Goal: Information Seeking & Learning: Compare options

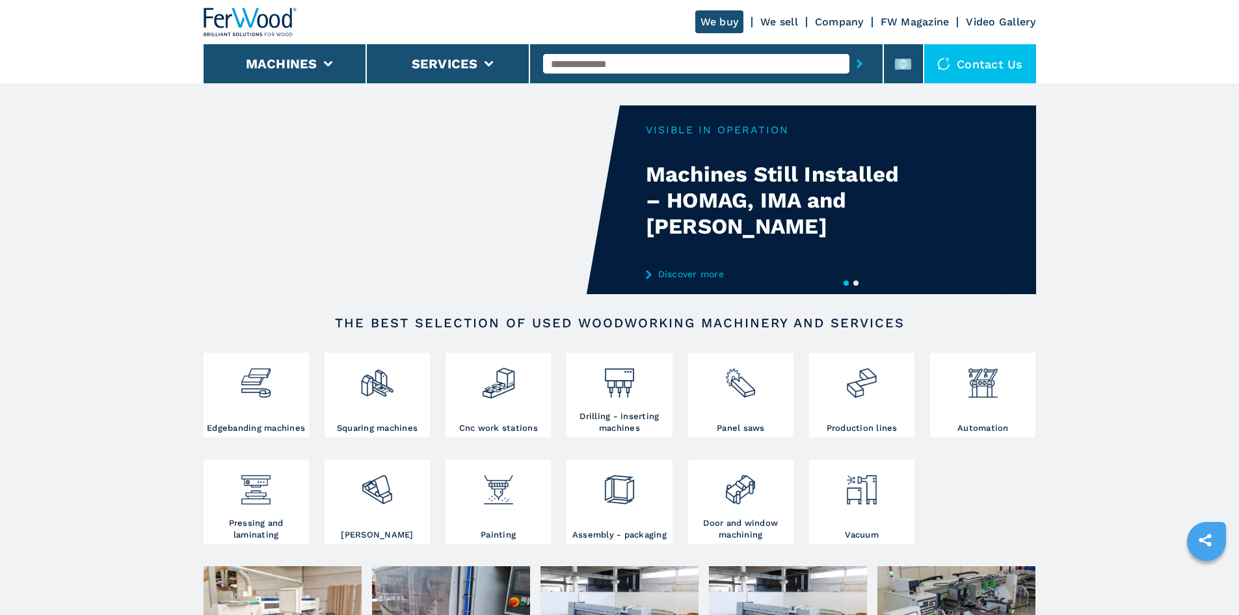
click at [587, 68] on input "text" at bounding box center [696, 64] width 306 height 20
paste input "******"
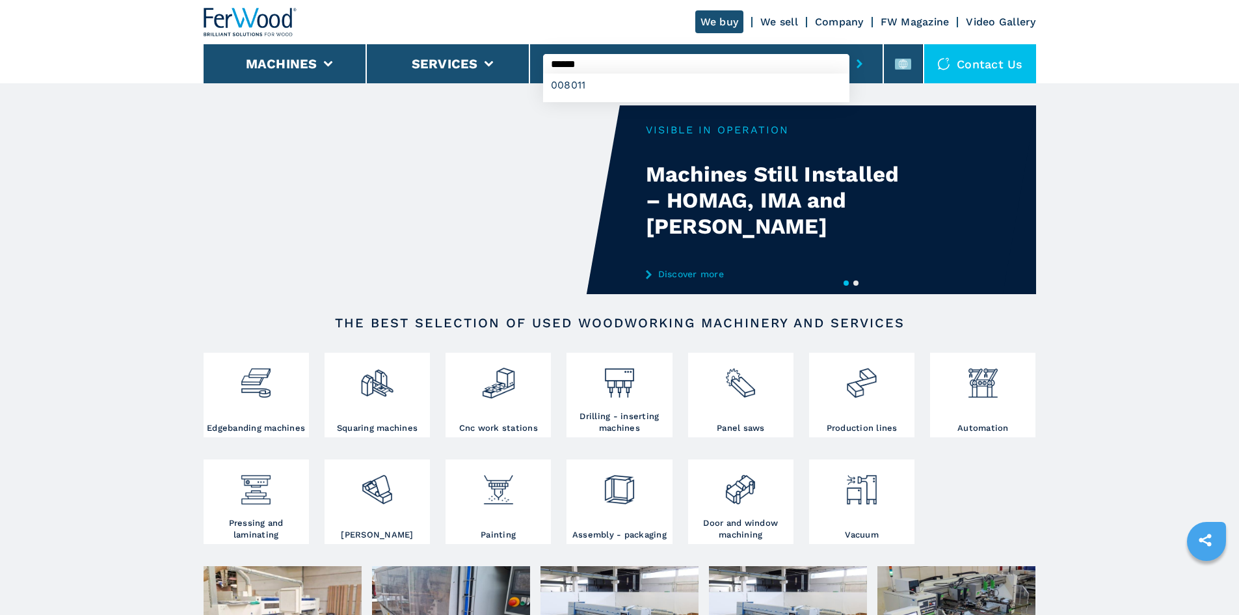
type input "******"
click at [849, 64] on button "submit-button" at bounding box center [859, 64] width 20 height 30
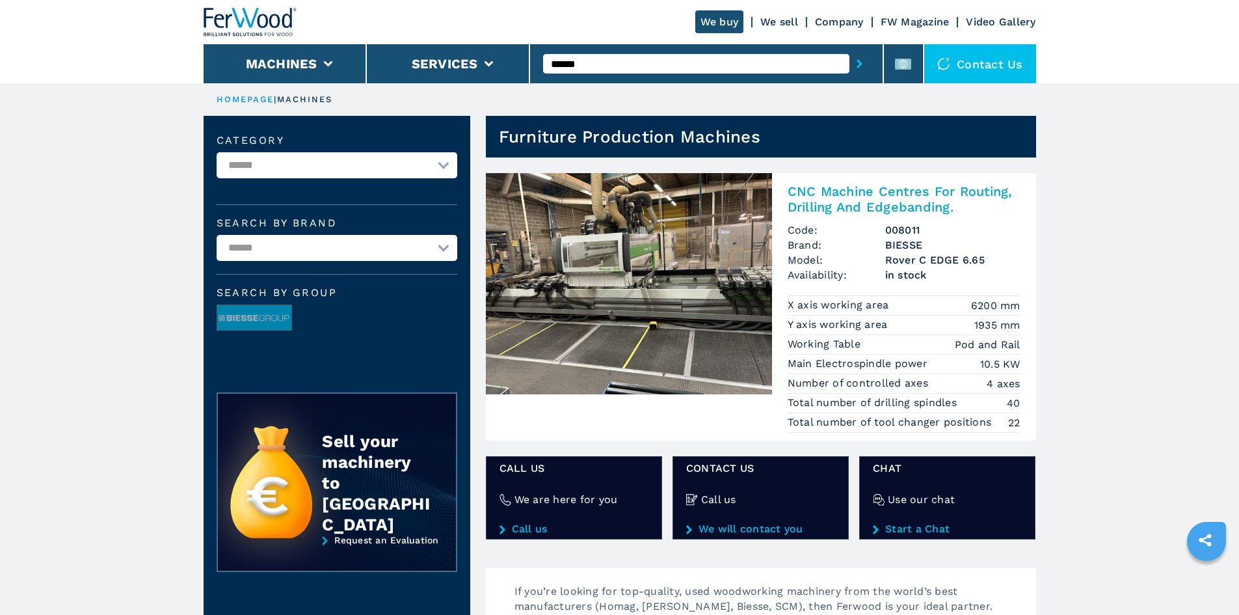
click at [881, 196] on h2 "CNC Machine Centres For Routing, Drilling And Edgebanding." at bounding box center [904, 198] width 233 height 31
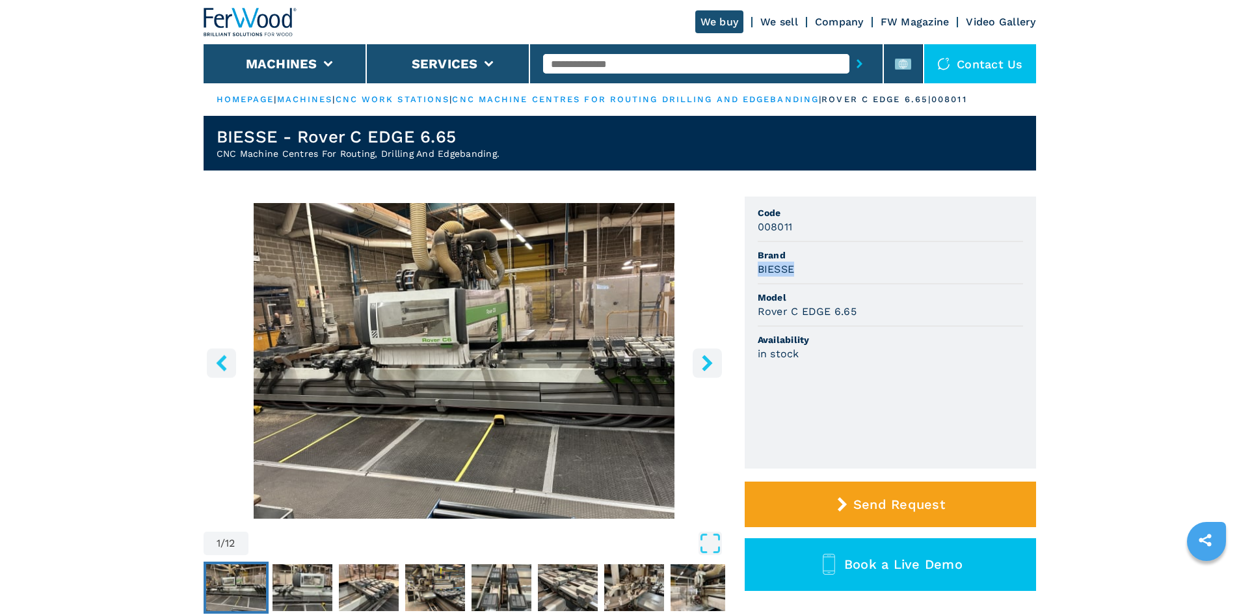
drag, startPoint x: 798, startPoint y: 270, endPoint x: 754, endPoint y: 274, distance: 44.4
click at [754, 274] on ul "Code 008011 Brand BIESSE Model Rover C EDGE 6.65 Availability in stock" at bounding box center [890, 332] width 291 height 272
copy h3 "BIESSE"
click at [925, 278] on li "Brand BIESSE" at bounding box center [890, 263] width 265 height 42
drag, startPoint x: 854, startPoint y: 310, endPoint x: 742, endPoint y: 321, distance: 112.4
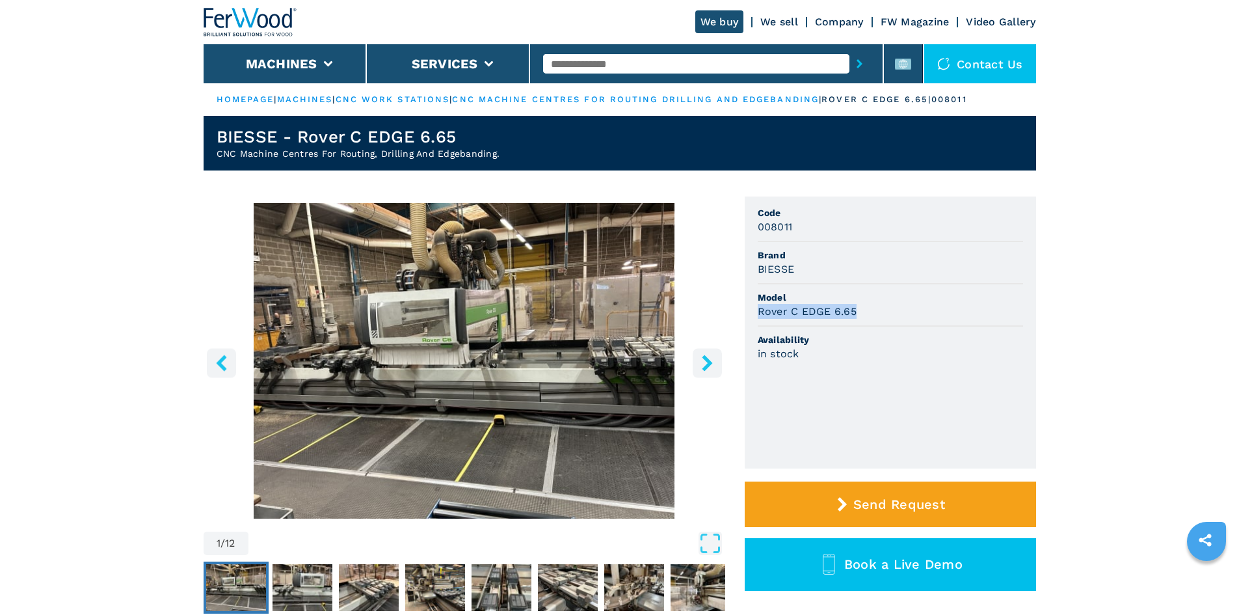
click at [742, 321] on div "1 / 12 Unit Measure ****** ******** Code 008011 Brand BIESSE Model Rover C EDGE…" at bounding box center [620, 424] width 832 height 456
copy h3 "Rover C EDGE 6.65"
click at [1035, 301] on ul "Code 008011 Brand BIESSE Model Rover C EDGE 6.65 Availability in stock" at bounding box center [890, 332] width 291 height 272
drag, startPoint x: 920, startPoint y: 352, endPoint x: 846, endPoint y: 333, distance: 76.7
click at [916, 352] on div "in stock" at bounding box center [890, 353] width 265 height 15
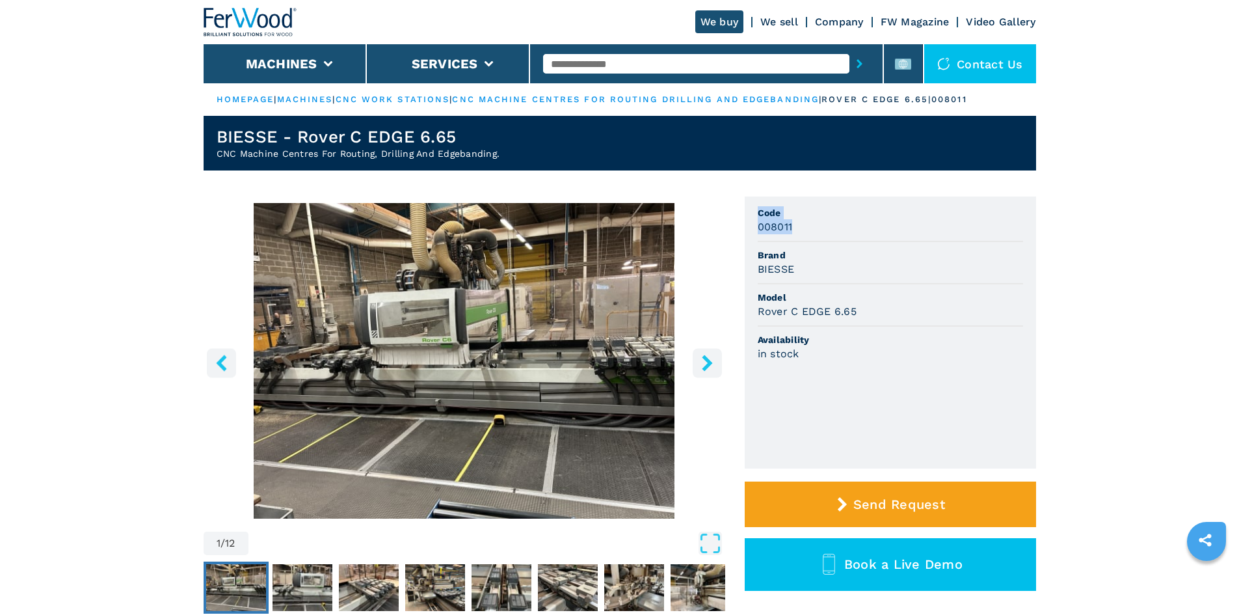
drag, startPoint x: 788, startPoint y: 229, endPoint x: 894, endPoint y: 257, distance: 109.0
click at [713, 228] on div "1 / 12 Unit Measure ****** ******** Code 008011 Brand BIESSE Model Rover C EDGE…" at bounding box center [620, 424] width 832 height 456
drag, startPoint x: 918, startPoint y: 265, endPoint x: 843, endPoint y: 249, distance: 75.8
click at [916, 264] on div "BIESSE" at bounding box center [890, 268] width 265 height 15
drag, startPoint x: 793, startPoint y: 224, endPoint x: 756, endPoint y: 226, distance: 37.8
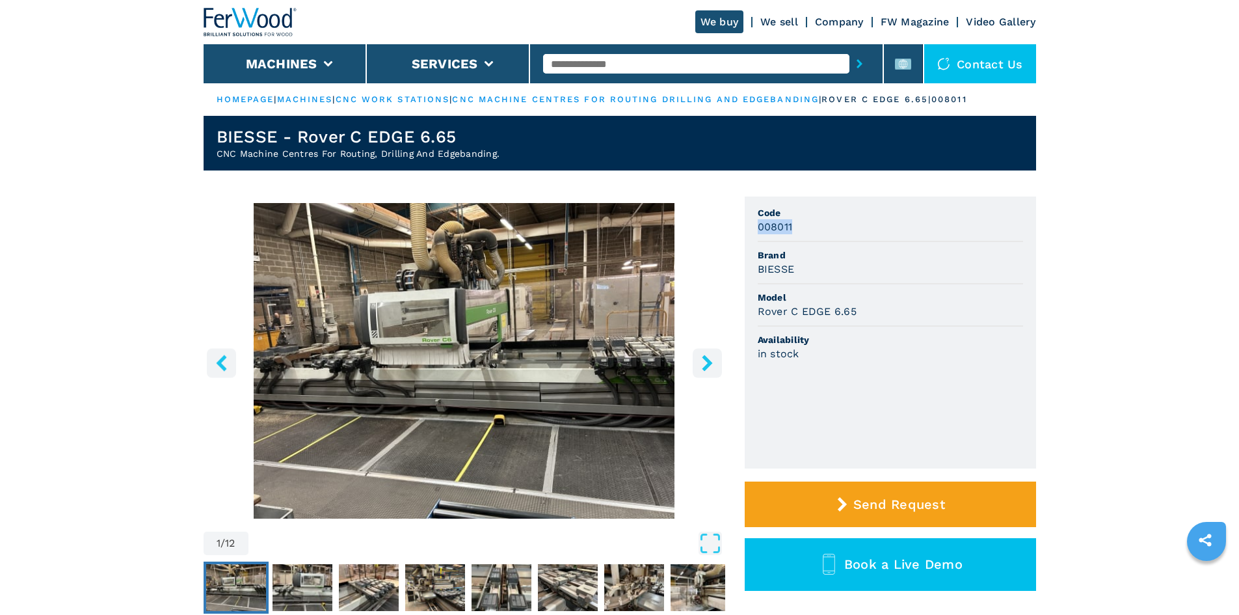
click at [756, 226] on ul "Code 008011 Brand BIESSE Model Rover C EDGE 6.65 Availability in stock" at bounding box center [890, 332] width 291 height 272
copy h3 "008011"
click at [882, 248] on li "Brand BIESSE" at bounding box center [890, 263] width 265 height 42
click at [620, 68] on input "text" at bounding box center [696, 64] width 306 height 20
paste input "******"
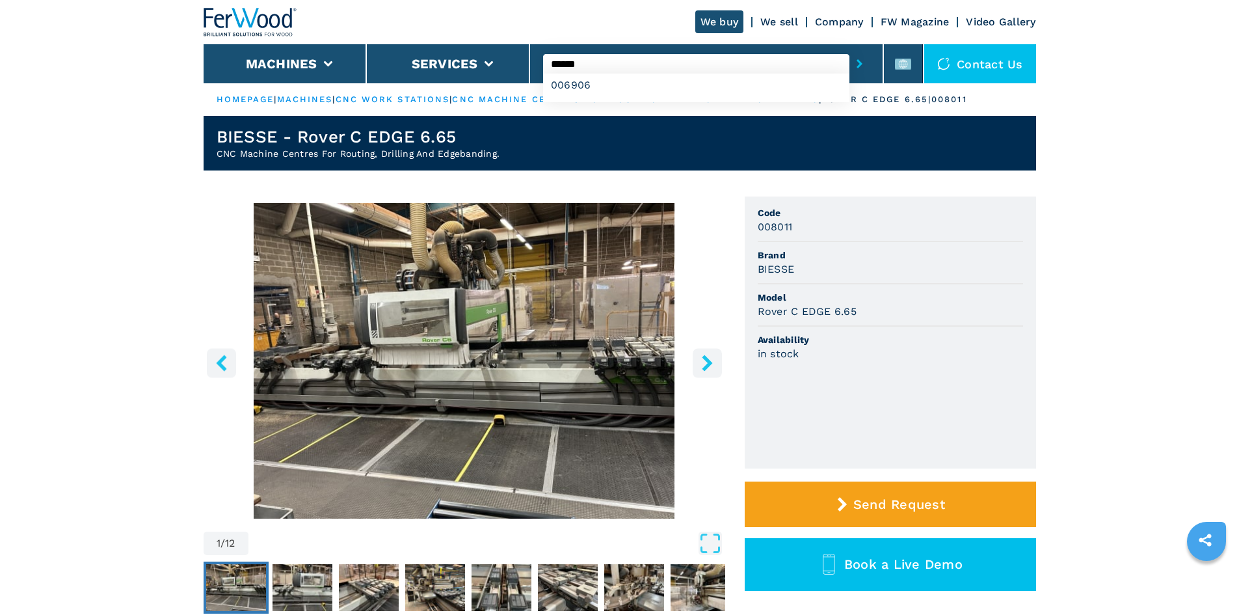
type input "******"
click at [849, 64] on button "submit-button" at bounding box center [859, 64] width 20 height 30
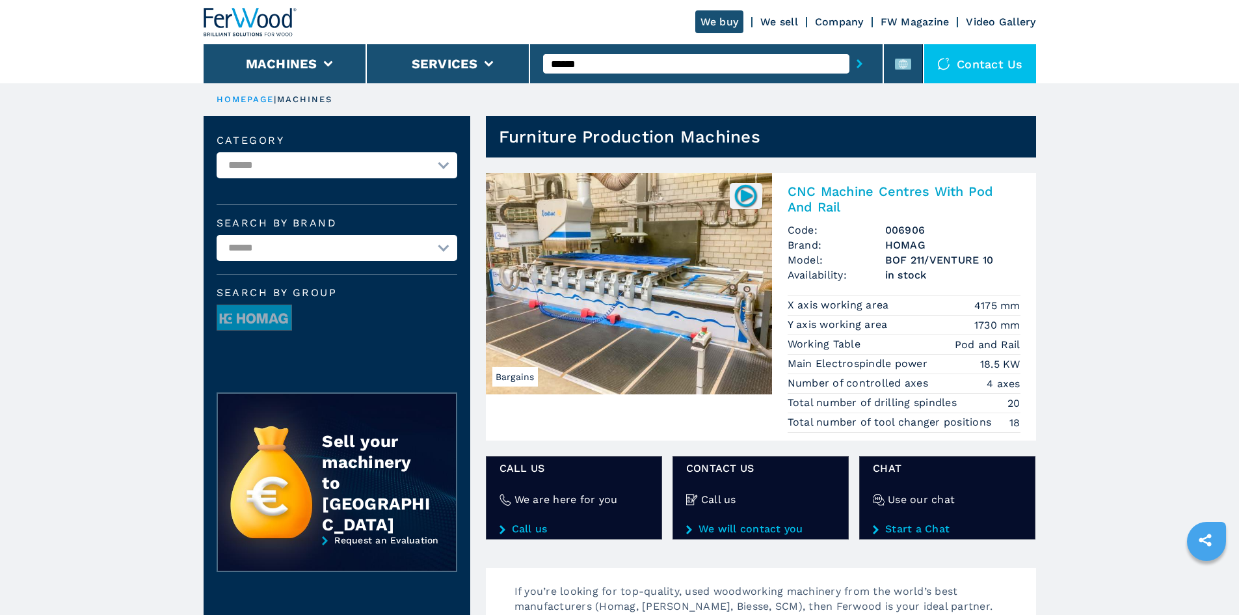
click at [831, 189] on h2 "CNC Machine Centres With Pod And Rail" at bounding box center [904, 198] width 233 height 31
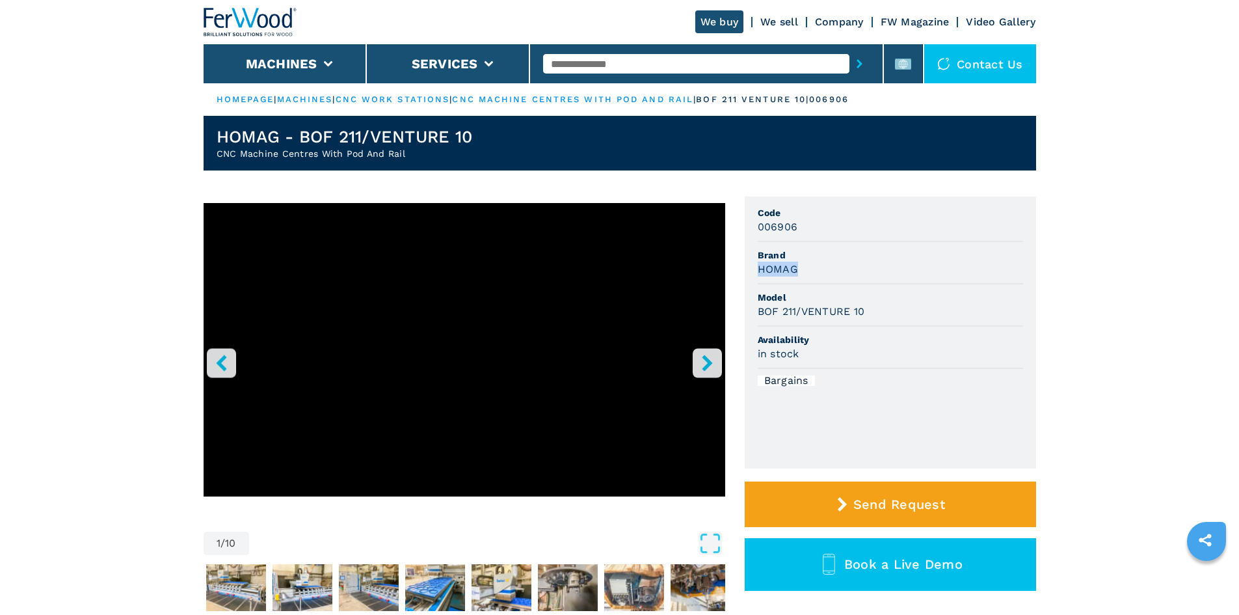
drag, startPoint x: 802, startPoint y: 271, endPoint x: 757, endPoint y: 271, distance: 45.5
click at [738, 274] on div "1 / 10 Unit Measure ****** ******** Code 006906 Brand HOMAG Model BOF 211/VENTU…" at bounding box center [620, 424] width 832 height 456
copy h3 "HOMAG"
drag, startPoint x: 946, startPoint y: 302, endPoint x: 935, endPoint y: 303, distance: 10.4
click at [940, 303] on span "Model" at bounding box center [890, 297] width 265 height 13
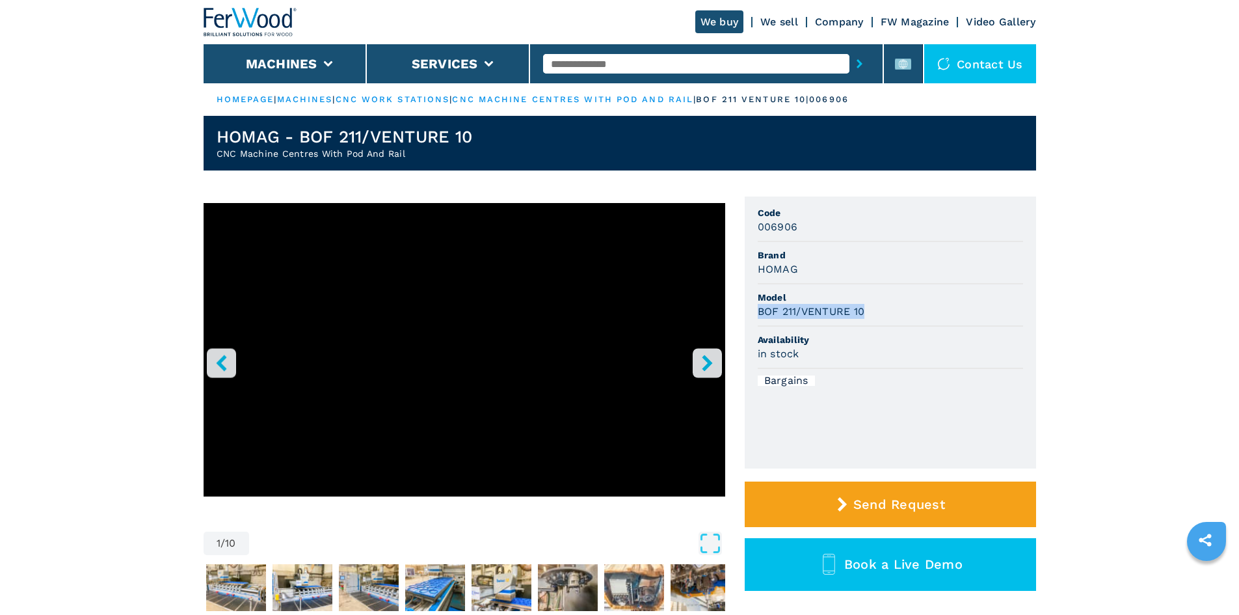
drag, startPoint x: 758, startPoint y: 313, endPoint x: 881, endPoint y: 313, distance: 122.9
click at [881, 313] on div "BOF 211/VENTURE 10" at bounding box center [890, 311] width 265 height 15
copy h3 "BOF 211/VENTURE 10"
click at [905, 317] on div "BOF 211/VENTURE 10" at bounding box center [890, 311] width 265 height 15
drag, startPoint x: 801, startPoint y: 235, endPoint x: 755, endPoint y: 229, distance: 46.6
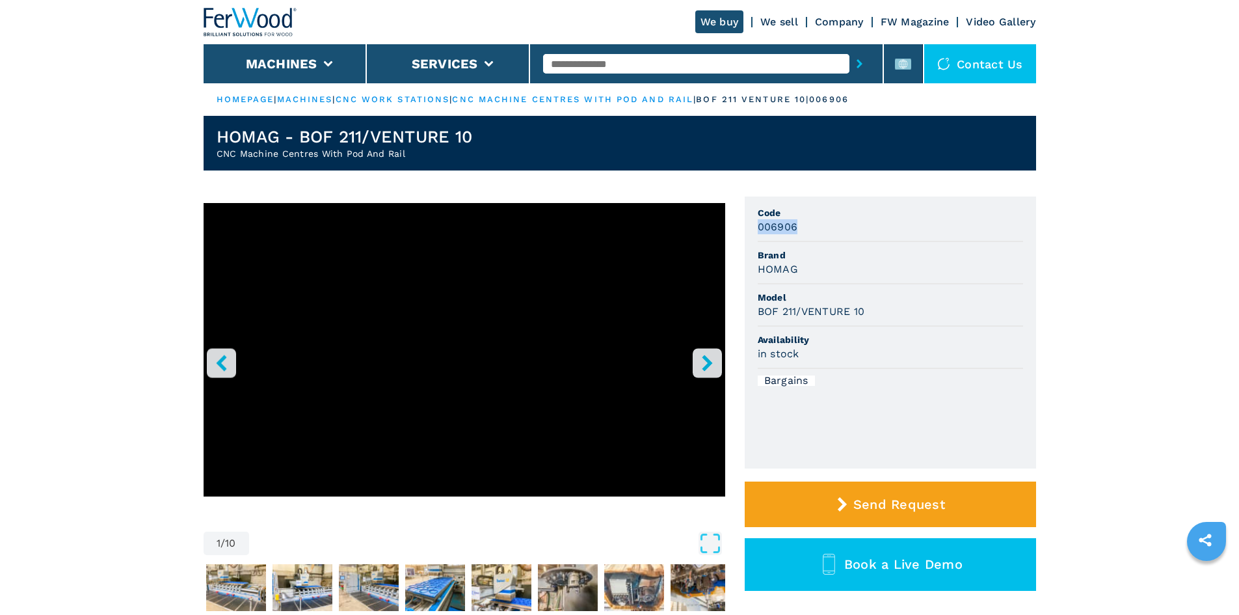
click at [755, 229] on ul "Code 006906 Brand HOMAG Model BOF 211/VENTURE 10 Availability in stock Bargains" at bounding box center [890, 332] width 291 height 272
copy h3 "006906"
click at [851, 246] on li "Brand HOMAG" at bounding box center [890, 263] width 265 height 42
click at [590, 68] on input "text" at bounding box center [696, 64] width 306 height 20
paste input "******"
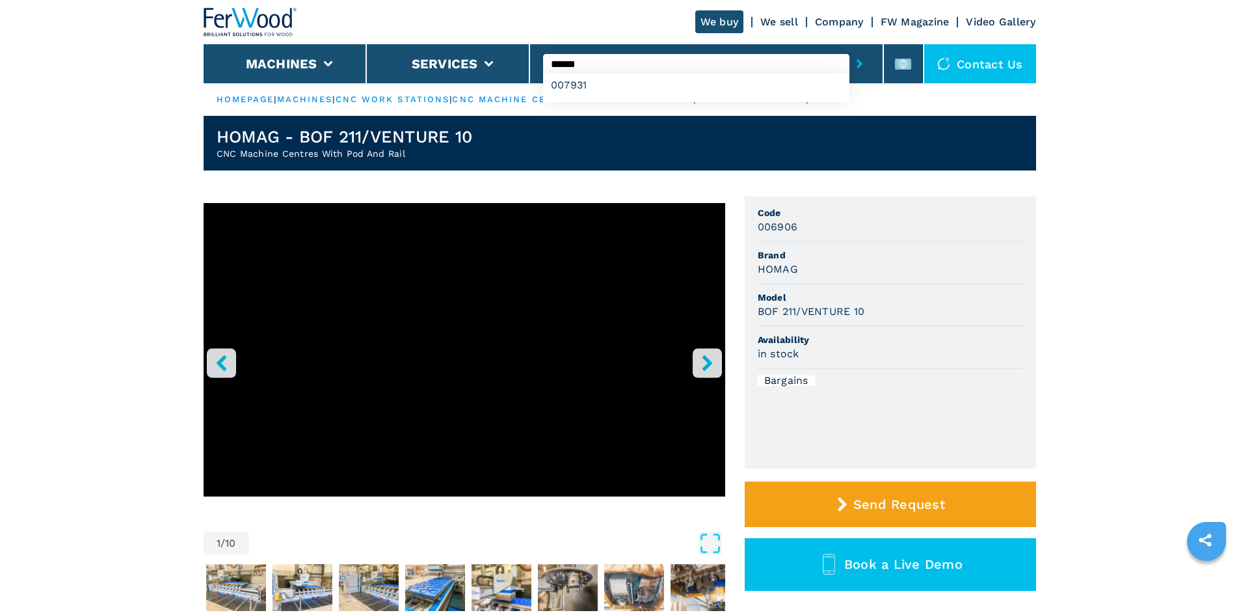
type input "******"
click at [856, 65] on icon "submit-button" at bounding box center [859, 63] width 6 height 9
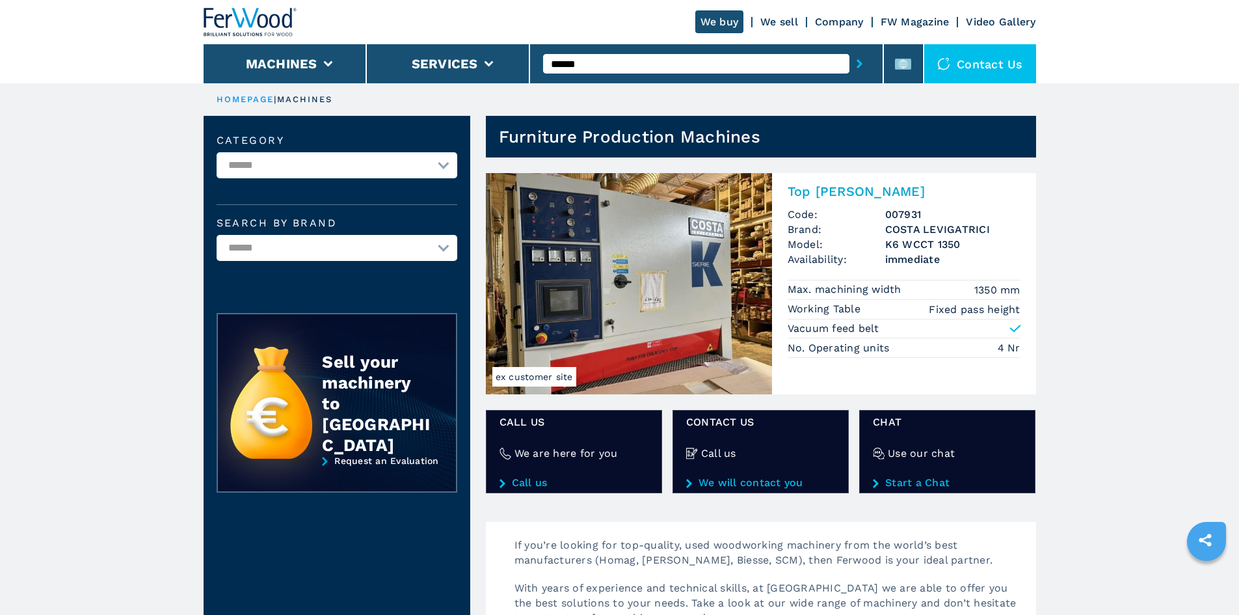
click at [859, 191] on h2 "Top [PERSON_NAME]" at bounding box center [904, 191] width 233 height 16
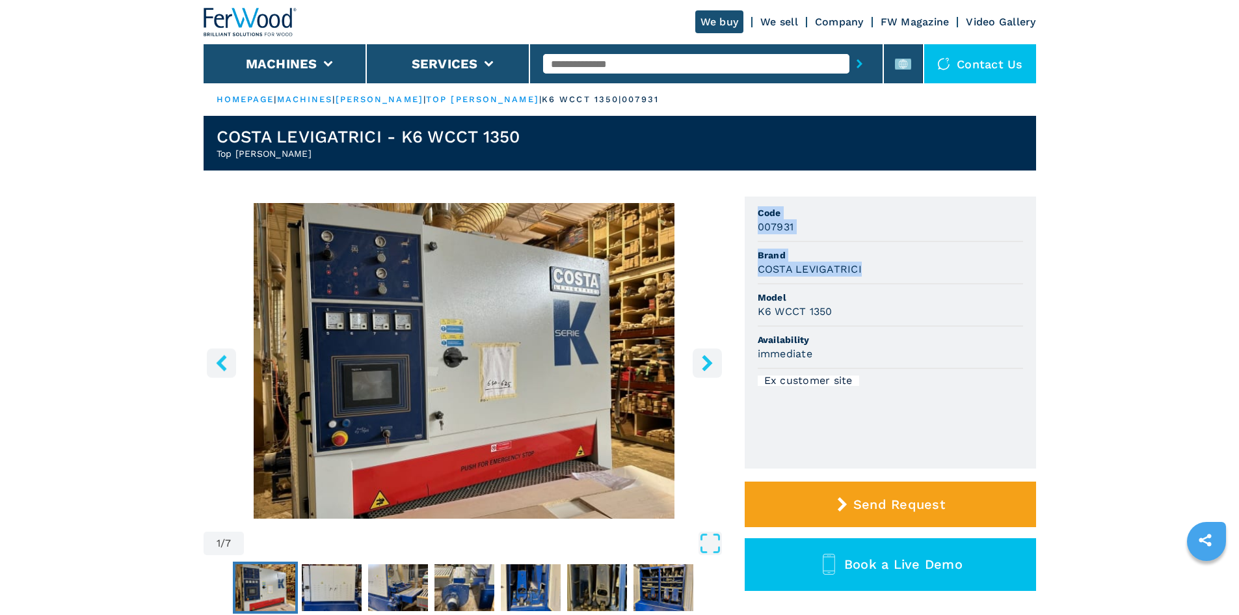
drag, startPoint x: 860, startPoint y: 267, endPoint x: 730, endPoint y: 259, distance: 130.9
click at [730, 259] on div "1 / 7 Unit Measure ****** ******** Code 007931 Brand COSTA LEVIGATRICI Model K6…" at bounding box center [620, 424] width 832 height 456
drag, startPoint x: 892, startPoint y: 292, endPoint x: 872, endPoint y: 281, distance: 22.4
click at [892, 293] on span "Model" at bounding box center [890, 297] width 265 height 13
drag, startPoint x: 860, startPoint y: 270, endPoint x: 744, endPoint y: 269, distance: 116.4
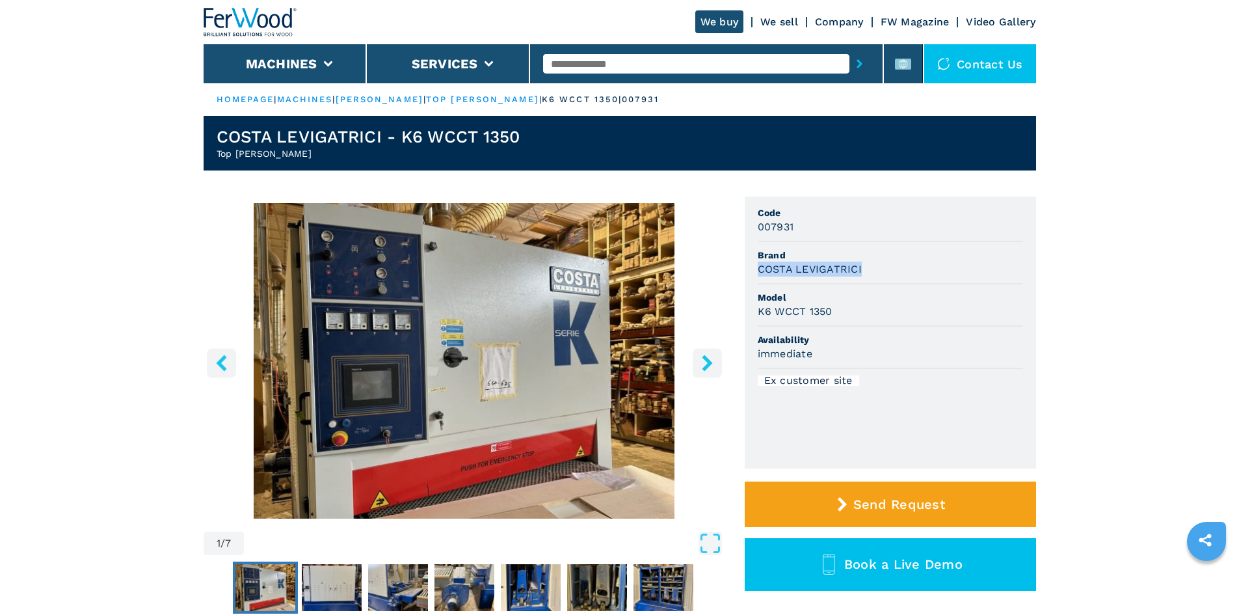
click at [745, 269] on ul "Code 007931 Brand COSTA LEVIGATRICI Model K6 WCCT 1350 Availability immediate E…" at bounding box center [890, 332] width 291 height 272
copy h3 "COSTA LEVIGATRICI"
click at [962, 267] on div "COSTA LEVIGATRICI" at bounding box center [890, 268] width 265 height 15
drag, startPoint x: 825, startPoint y: 315, endPoint x: 740, endPoint y: 308, distance: 84.8
click at [740, 308] on div "1 / 7 Unit Measure ****** ******** Code 007931 Brand COSTA LEVIGATRICI Model K6…" at bounding box center [620, 424] width 832 height 456
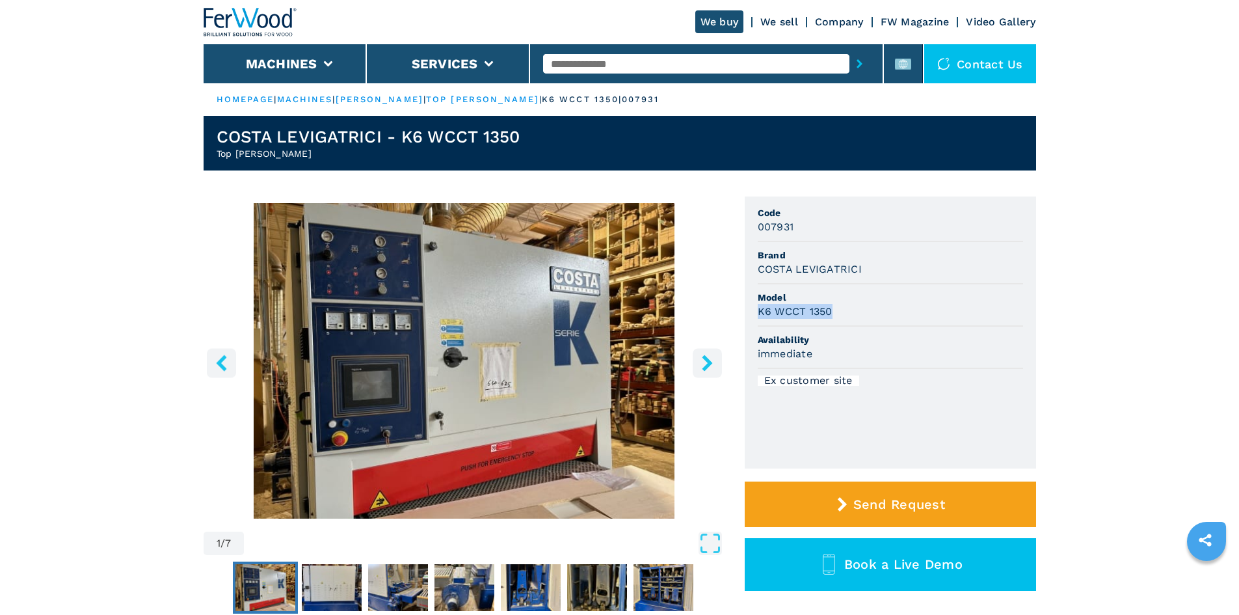
copy h3 "K6 WCCT 1350"
click at [951, 333] on span "Availability" at bounding box center [890, 339] width 265 height 13
drag, startPoint x: 749, startPoint y: 220, endPoint x: 739, endPoint y: 219, distance: 9.2
click at [739, 219] on div "1 / 7 Unit Measure ****** ******** Code 007931 Brand COSTA LEVIGATRICI Model K6…" at bounding box center [620, 424] width 832 height 456
drag, startPoint x: 795, startPoint y: 226, endPoint x: 754, endPoint y: 228, distance: 41.7
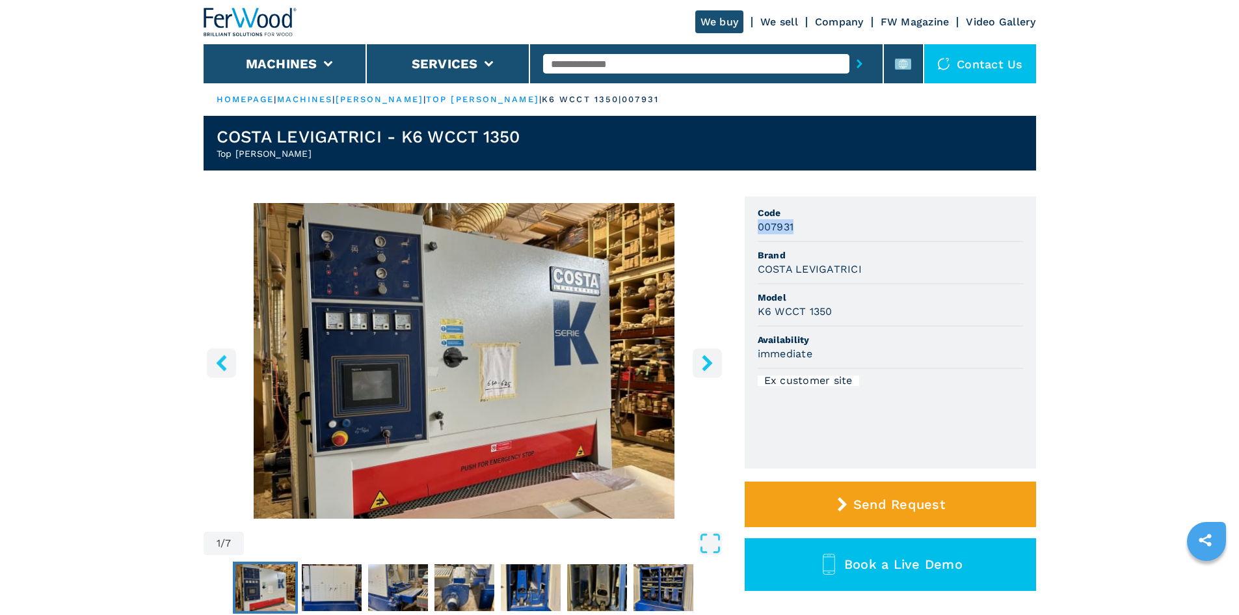
click at [754, 228] on ul "Code 007931 Brand COSTA LEVIGATRICI Model K6 WCCT 1350 Availability immediate E…" at bounding box center [890, 332] width 291 height 272
copy h3 "007931"
click at [572, 67] on input "text" at bounding box center [696, 64] width 306 height 20
paste input "******"
type input "******"
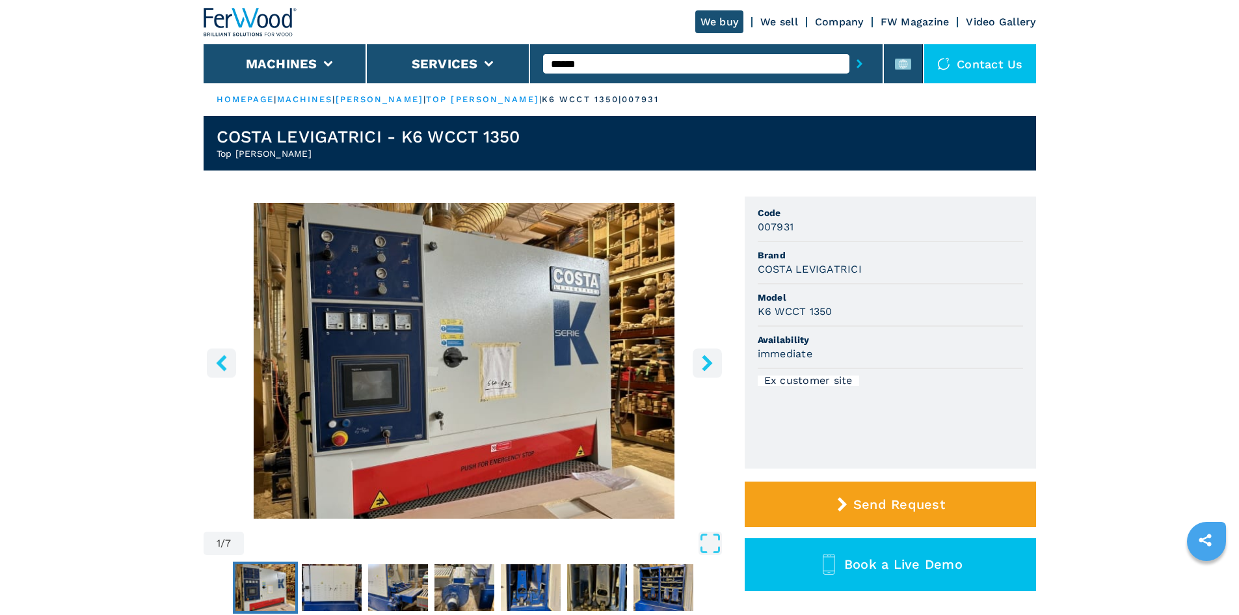
click at [849, 65] on button "submit-button" at bounding box center [859, 64] width 20 height 30
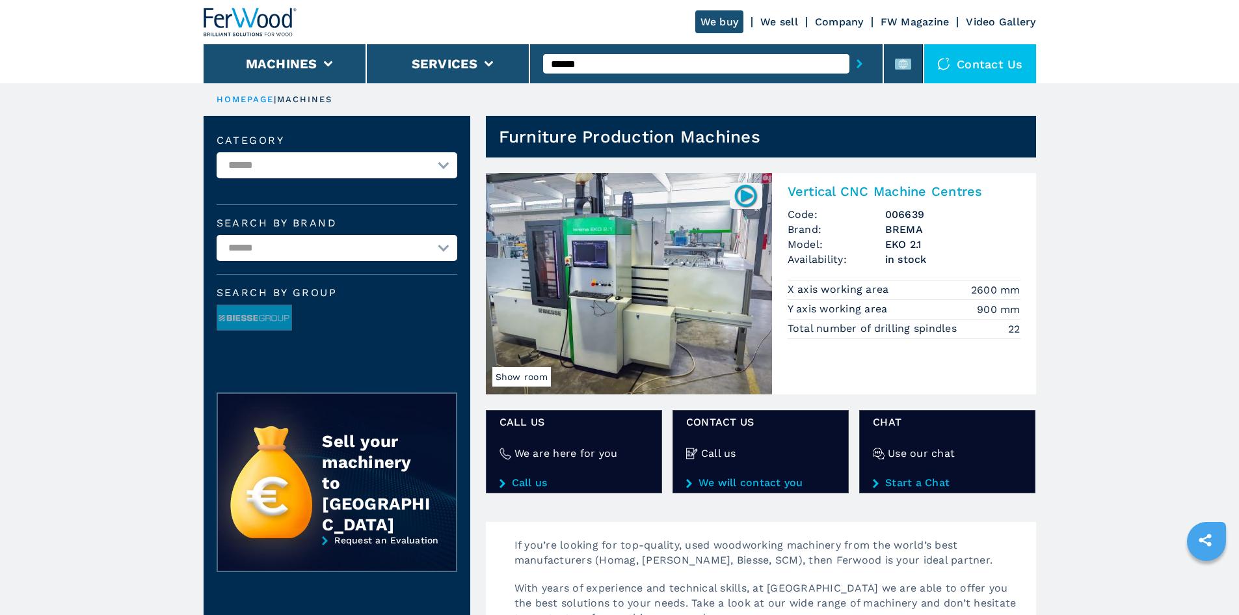
click at [879, 190] on h2 "Vertical CNC Machine Centres" at bounding box center [904, 191] width 233 height 16
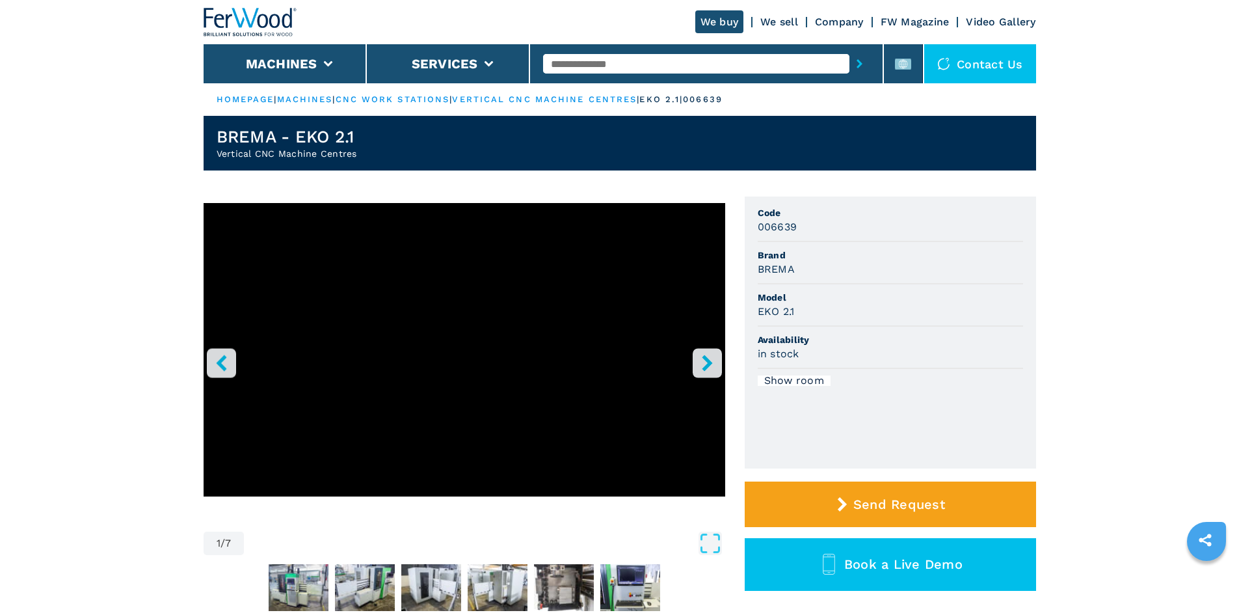
drag, startPoint x: 752, startPoint y: 265, endPoint x: 801, endPoint y: 261, distance: 49.0
click at [801, 261] on ul "Code 006639 Brand BREMA Model EKO 2.1 Availability in stock Show room" at bounding box center [890, 332] width 291 height 272
drag, startPoint x: 797, startPoint y: 265, endPoint x: 745, endPoint y: 274, distance: 52.8
click at [745, 274] on ul "Code 006639 Brand BREMA Model EKO 2.1 Availability in stock Show room" at bounding box center [890, 332] width 291 height 272
copy h3 "BREMA"
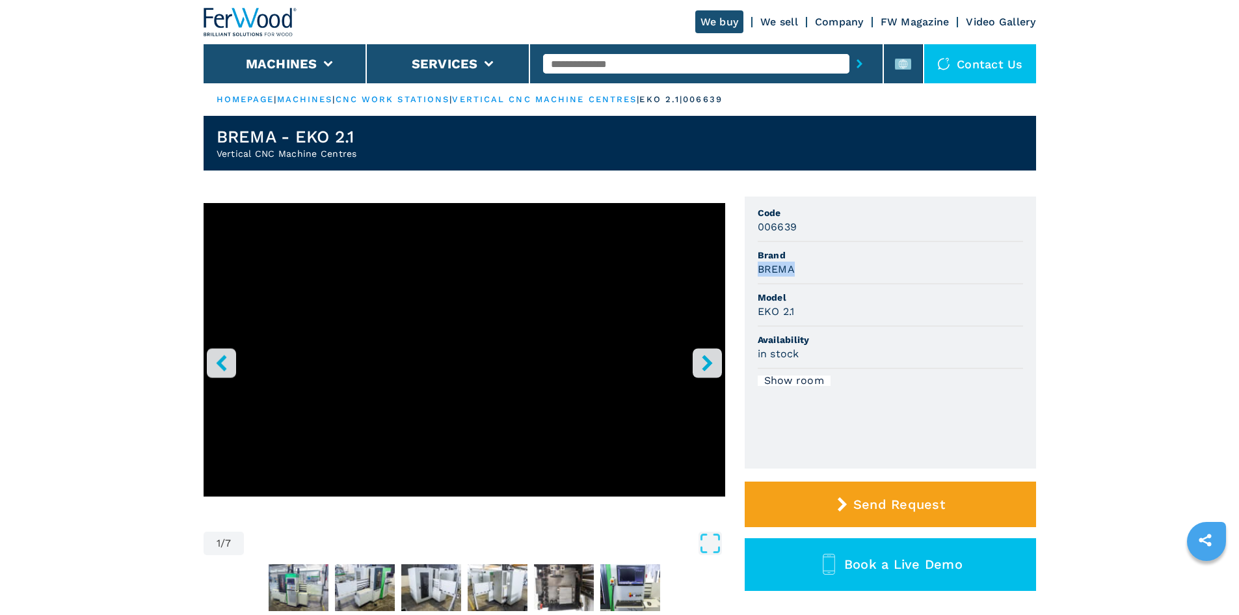
click at [861, 274] on div "BREMA" at bounding box center [890, 268] width 265 height 15
click at [894, 300] on span "Model" at bounding box center [890, 297] width 265 height 13
drag, startPoint x: 760, startPoint y: 315, endPoint x: 812, endPoint y: 313, distance: 52.7
click at [812, 313] on div "EKO 2.1" at bounding box center [890, 311] width 265 height 15
click at [858, 393] on ul "Code 006639 Brand BREMA Model EKO 2.1 Availability in stock Show room" at bounding box center [890, 332] width 291 height 272
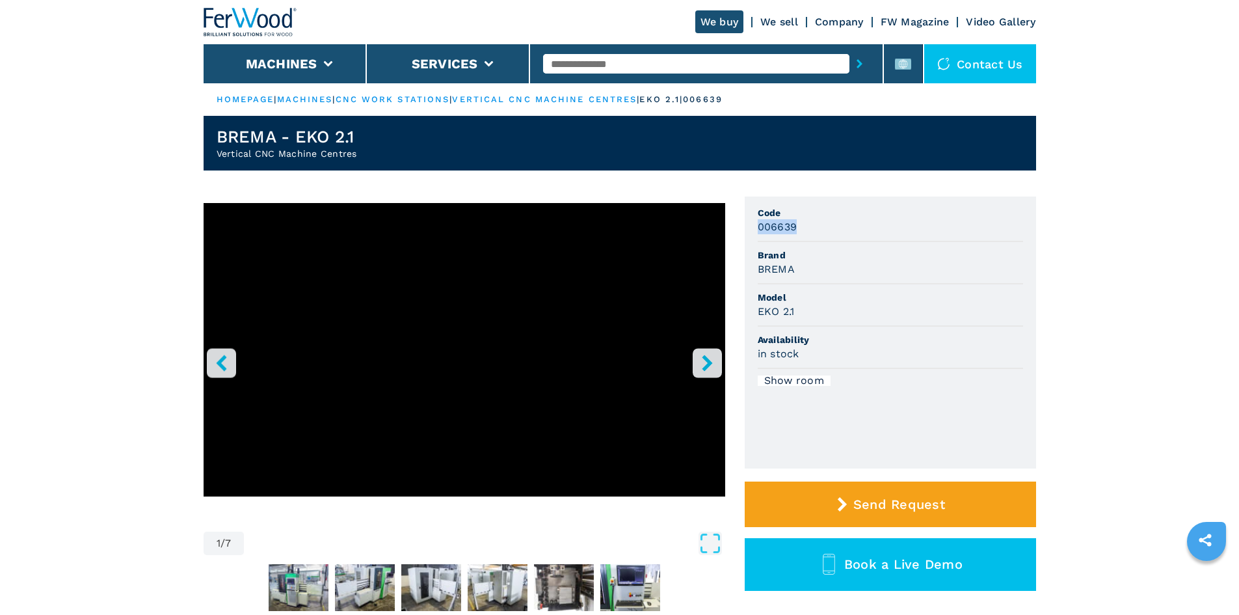
drag, startPoint x: 760, startPoint y: 225, endPoint x: 812, endPoint y: 237, distance: 52.8
click at [812, 237] on li "Code 006639" at bounding box center [890, 221] width 265 height 42
click at [587, 68] on input "text" at bounding box center [696, 64] width 306 height 20
paste input "******"
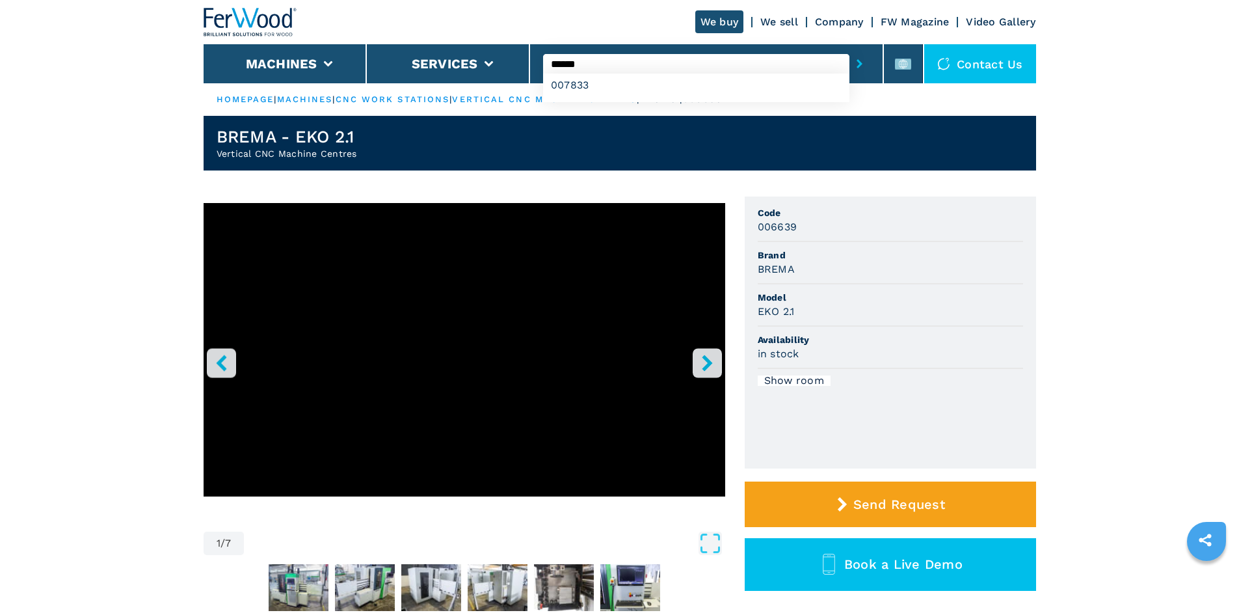
type input "******"
click at [849, 61] on button "submit-button" at bounding box center [859, 64] width 20 height 30
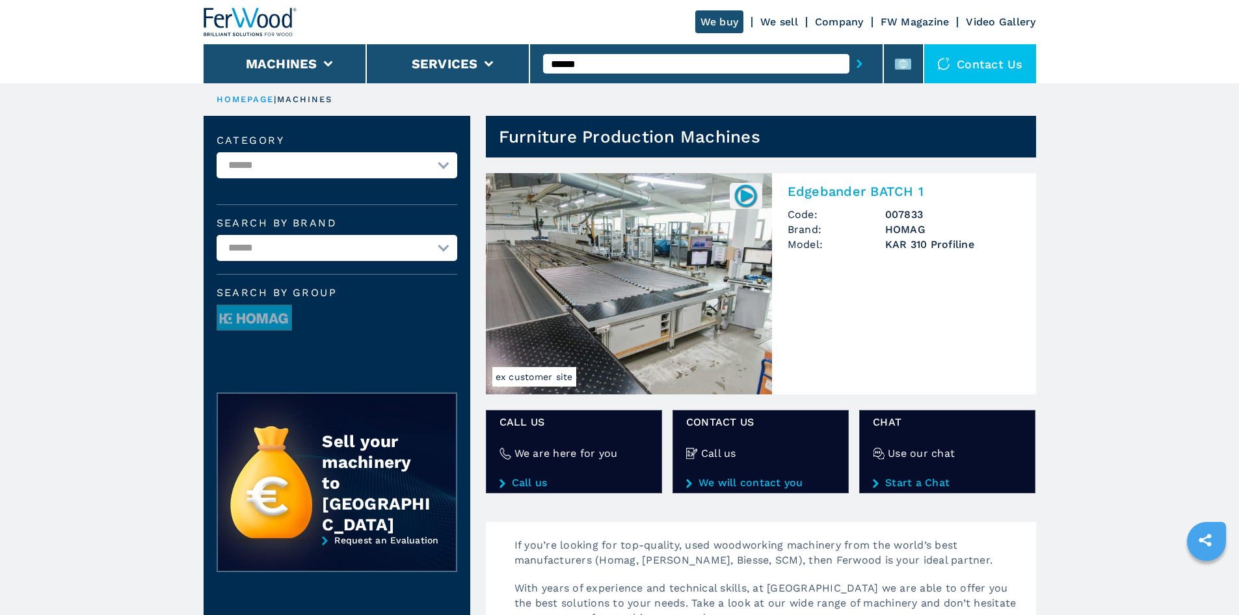
click at [843, 193] on h2 "Edgebander BATCH 1" at bounding box center [904, 191] width 233 height 16
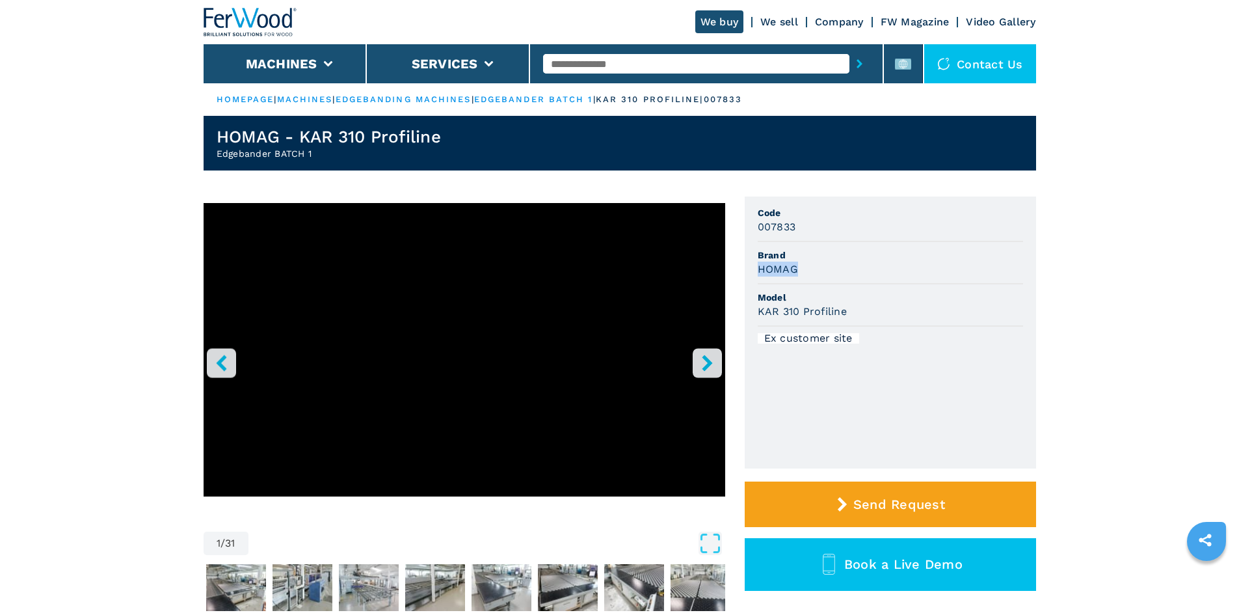
drag, startPoint x: 756, startPoint y: 271, endPoint x: 829, endPoint y: 276, distance: 73.0
click at [827, 276] on ul "Code 007833 Brand HOMAG Model KAR 310 Profiline Ex customer site" at bounding box center [890, 332] width 291 height 272
click at [850, 294] on span "Model" at bounding box center [890, 297] width 265 height 13
drag, startPoint x: 847, startPoint y: 312, endPoint x: 799, endPoint y: 326, distance: 50.0
click at [739, 322] on div "1 / 31 Unit Measure ****** ******** Code 007833 Brand HOMAG Model KAR 310 Profi…" at bounding box center [620, 424] width 832 height 456
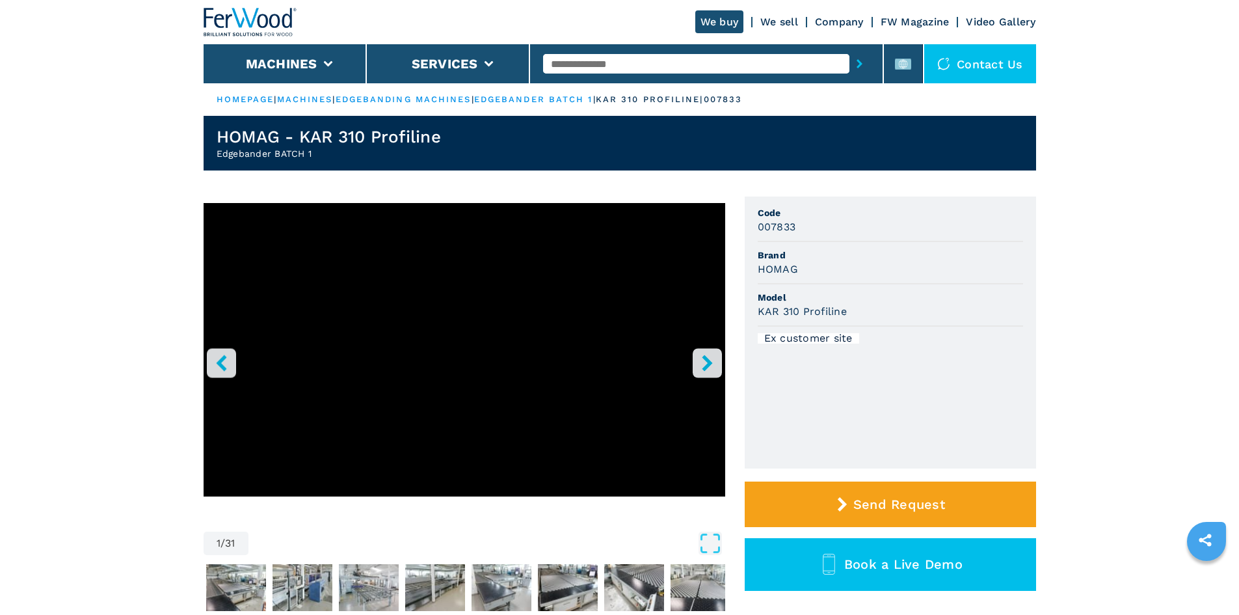
drag, startPoint x: 893, startPoint y: 254, endPoint x: 758, endPoint y: 211, distance: 141.3
click at [883, 253] on span "Brand" at bounding box center [890, 254] width 265 height 13
drag, startPoint x: 798, startPoint y: 226, endPoint x: 719, endPoint y: 238, distance: 79.6
click at [808, 233] on div "007833" at bounding box center [890, 226] width 265 height 15
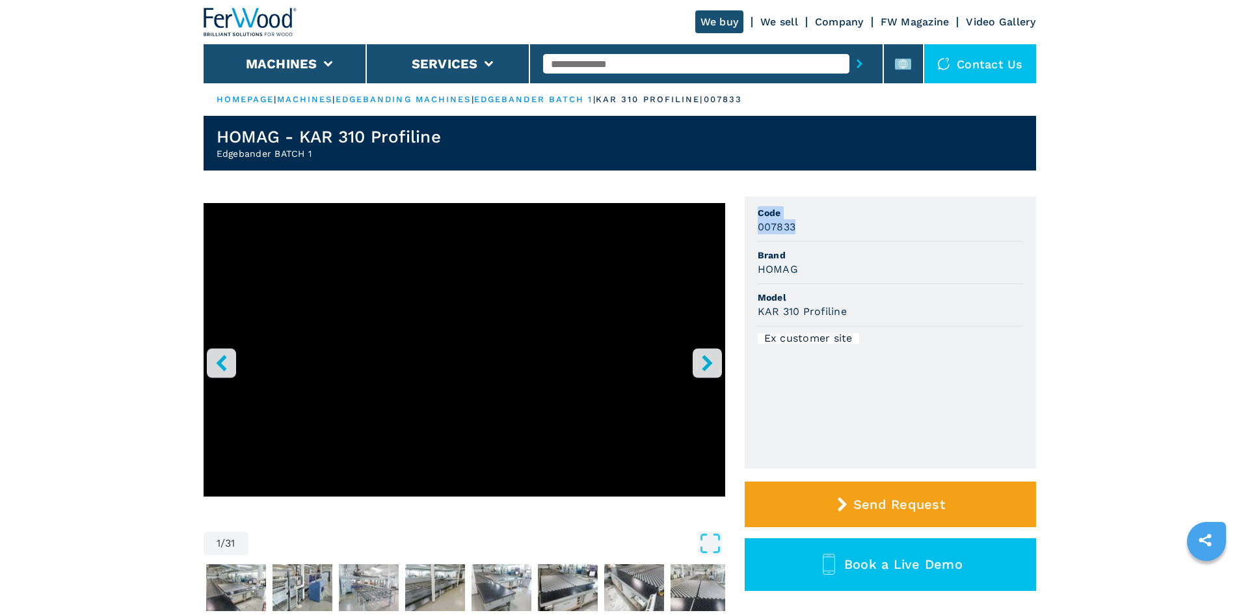
click at [842, 228] on div "007833" at bounding box center [890, 226] width 265 height 15
drag, startPoint x: 791, startPoint y: 230, endPoint x: 757, endPoint y: 234, distance: 34.7
click at [758, 234] on li "Code 007833" at bounding box center [890, 221] width 265 height 42
click at [856, 260] on span "Brand" at bounding box center [890, 254] width 265 height 13
drag, startPoint x: 793, startPoint y: 228, endPoint x: 753, endPoint y: 230, distance: 40.3
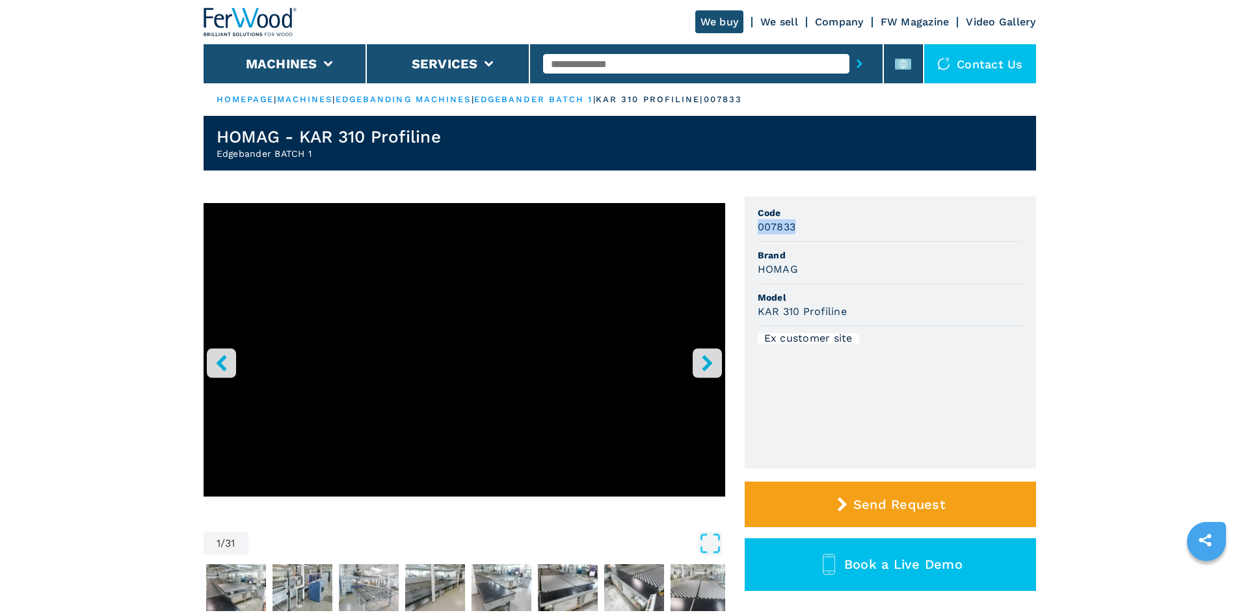
click at [753, 230] on ul "Code 007833 Brand HOMAG Model KAR 310 Profiline Ex customer site" at bounding box center [890, 332] width 291 height 272
drag, startPoint x: 923, startPoint y: 239, endPoint x: 869, endPoint y: 216, distance: 58.6
click at [923, 239] on li "Code 007833" at bounding box center [890, 221] width 265 height 42
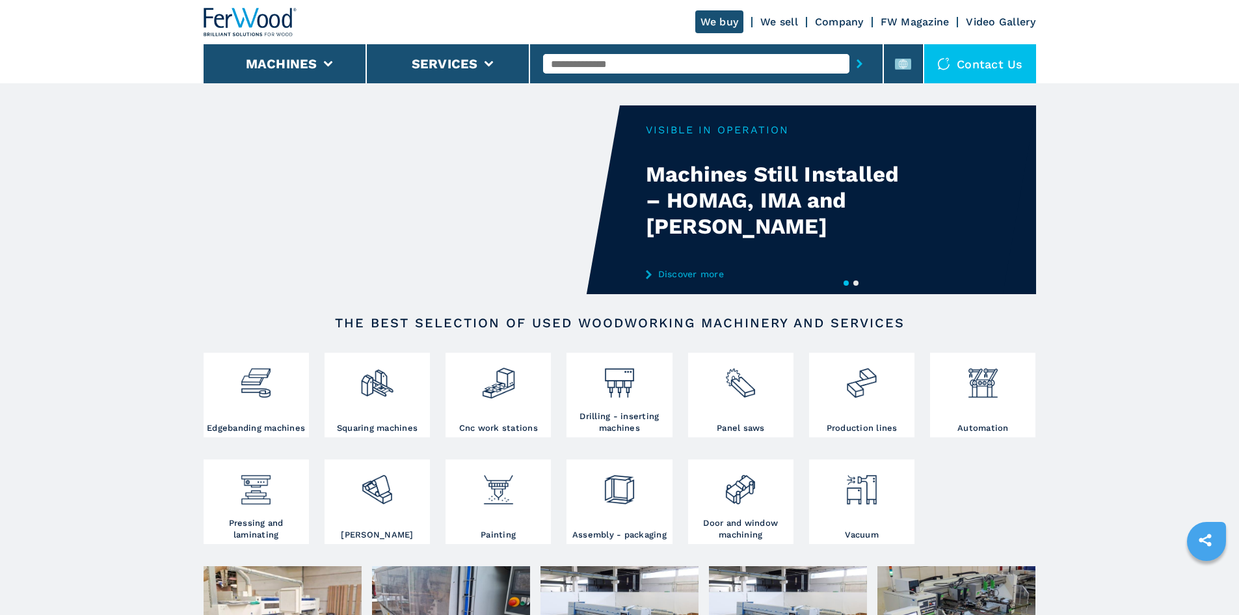
click at [602, 62] on input "text" at bounding box center [696, 64] width 306 height 20
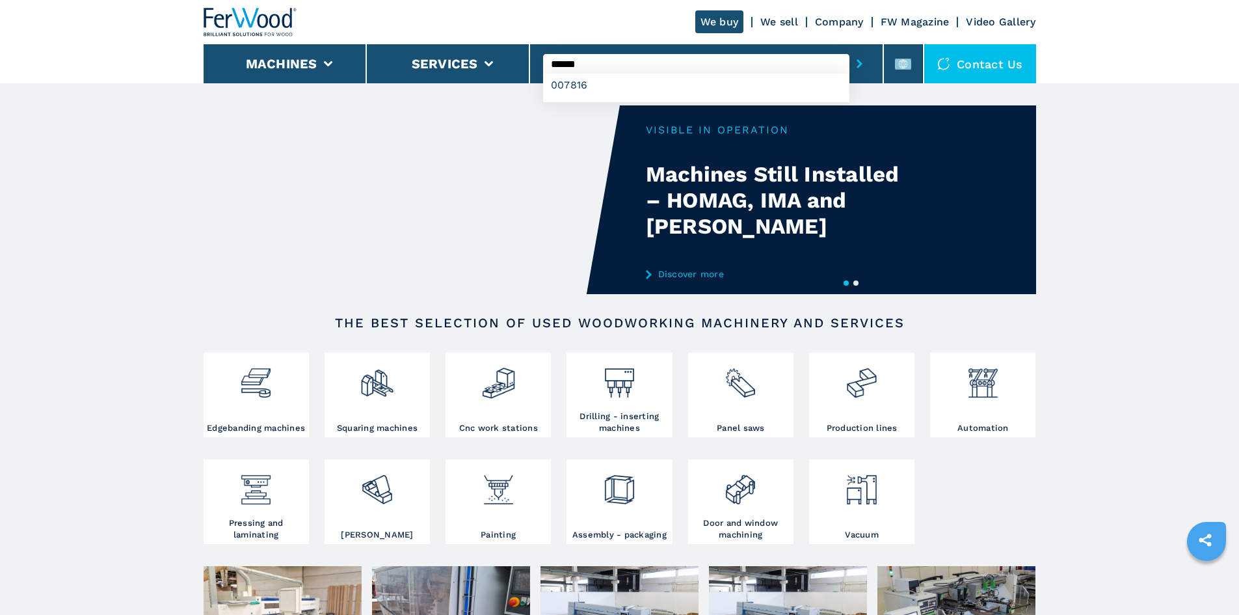
type input "******"
click at [856, 62] on icon "submit-button" at bounding box center [859, 63] width 6 height 9
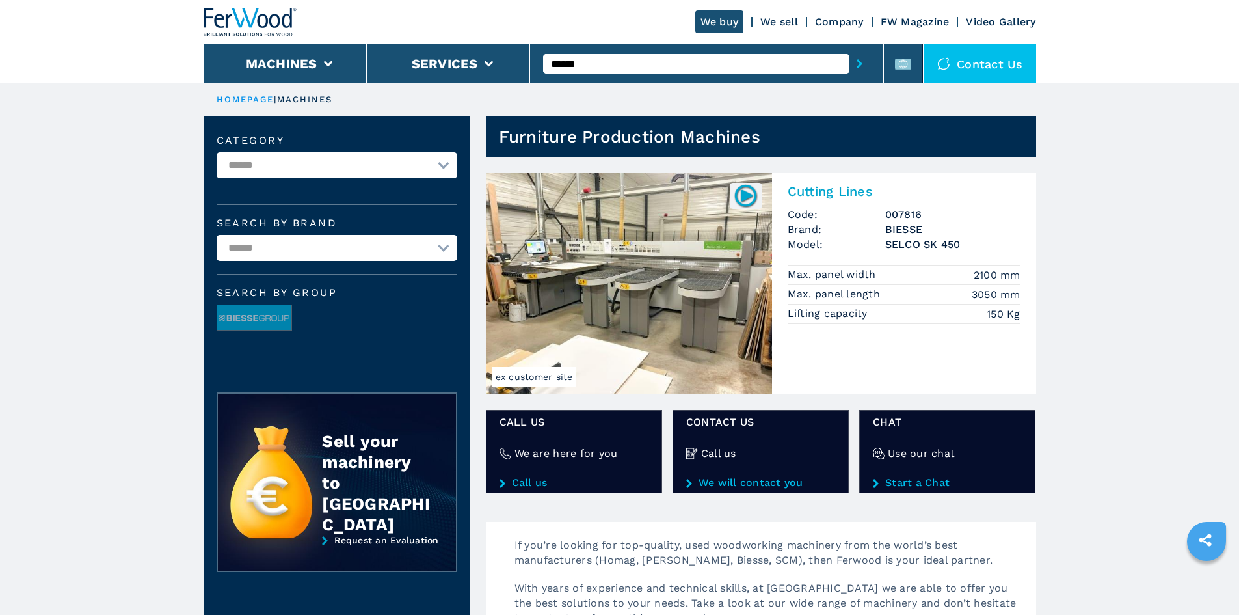
click at [842, 185] on h2 "Cutting Lines" at bounding box center [904, 191] width 233 height 16
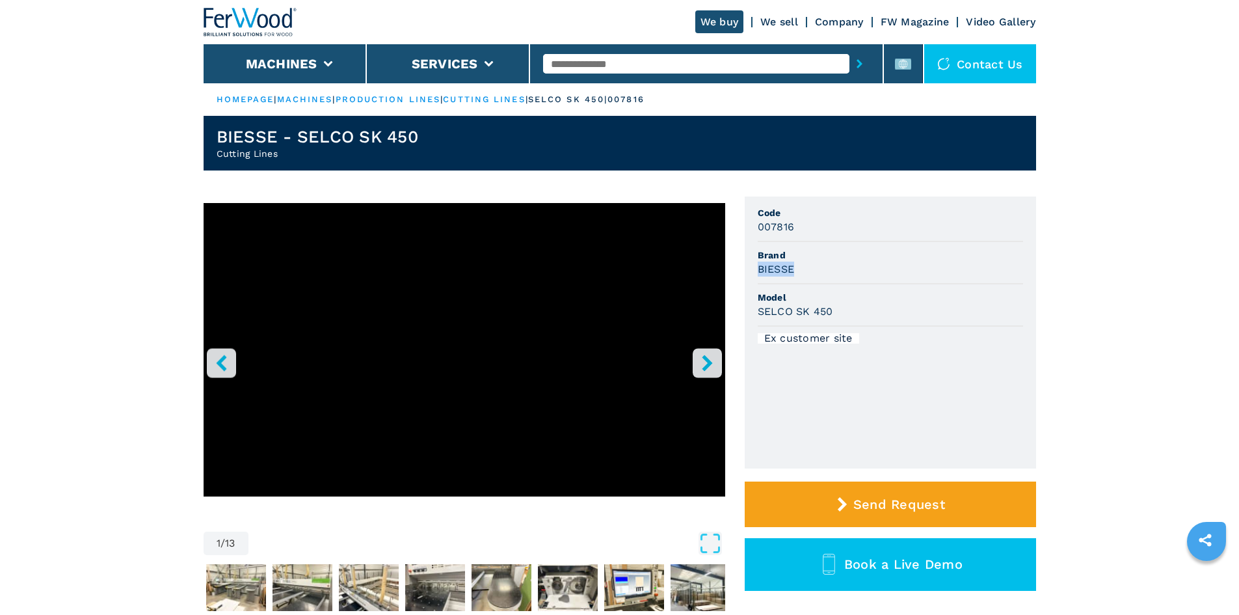
drag, startPoint x: 771, startPoint y: 271, endPoint x: 744, endPoint y: 273, distance: 27.4
click at [745, 273] on ul "Code 007816 Brand BIESSE Model SELCO SK 450 Ex customer site" at bounding box center [890, 332] width 291 height 272
drag, startPoint x: 1026, startPoint y: 248, endPoint x: 1060, endPoint y: 168, distance: 86.2
click at [1027, 244] on ul "Code 007816 Brand BIESSE Model SELCO SK 450 Ex customer site" at bounding box center [890, 332] width 291 height 272
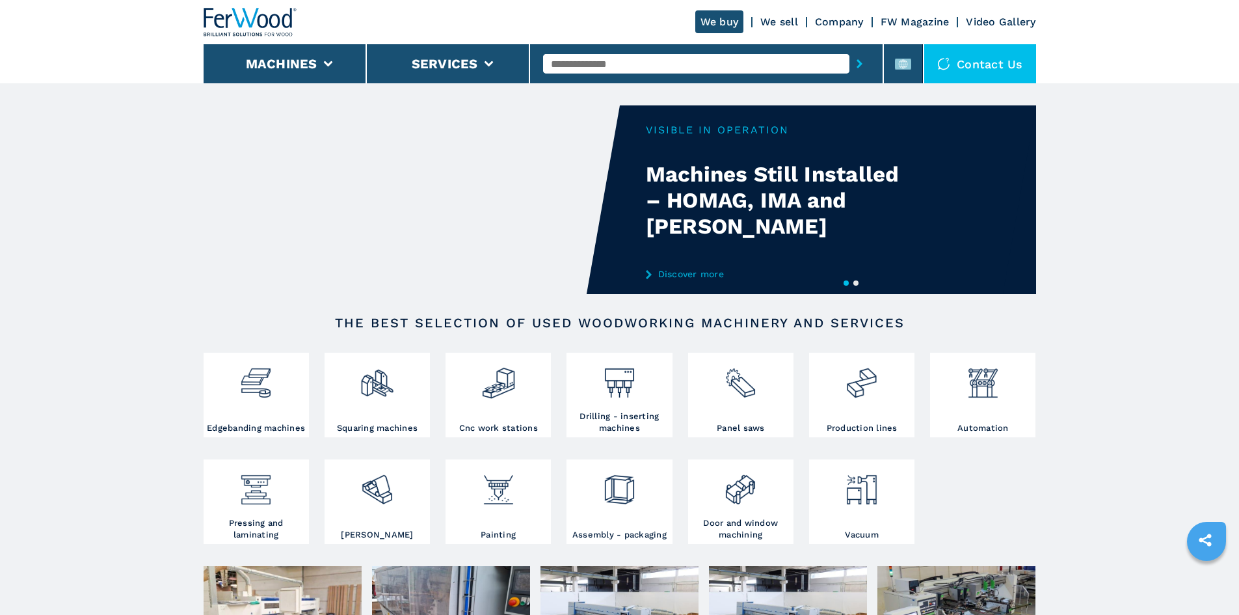
click at [598, 64] on input "text" at bounding box center [696, 64] width 306 height 20
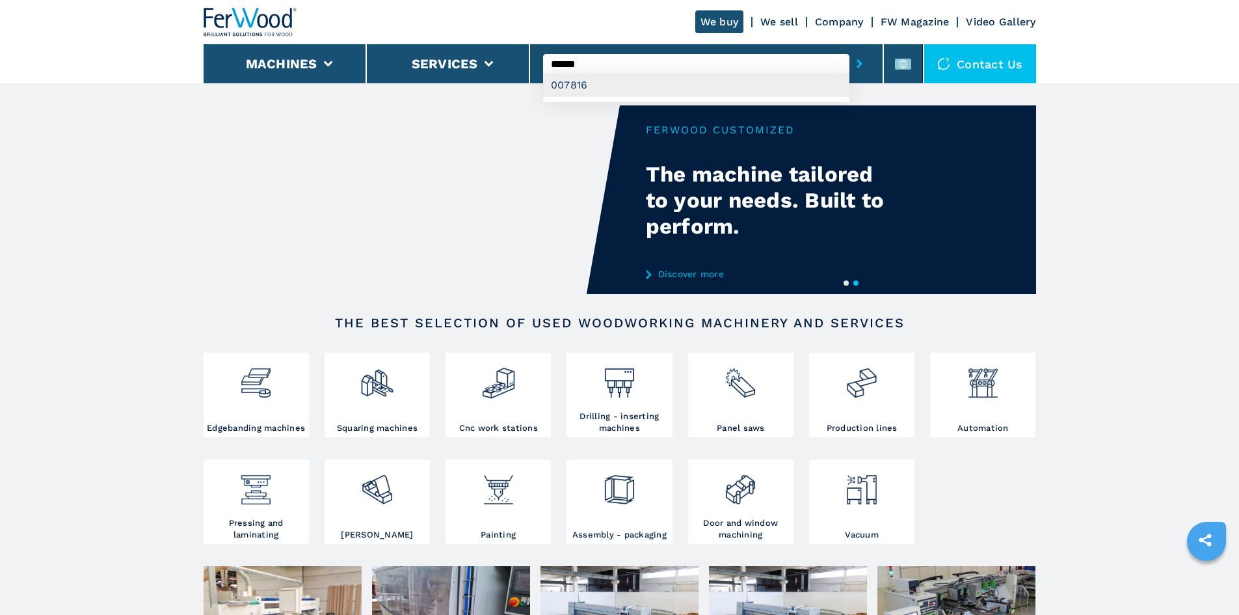
type input "******"
click at [608, 90] on div "007816" at bounding box center [696, 84] width 306 height 23
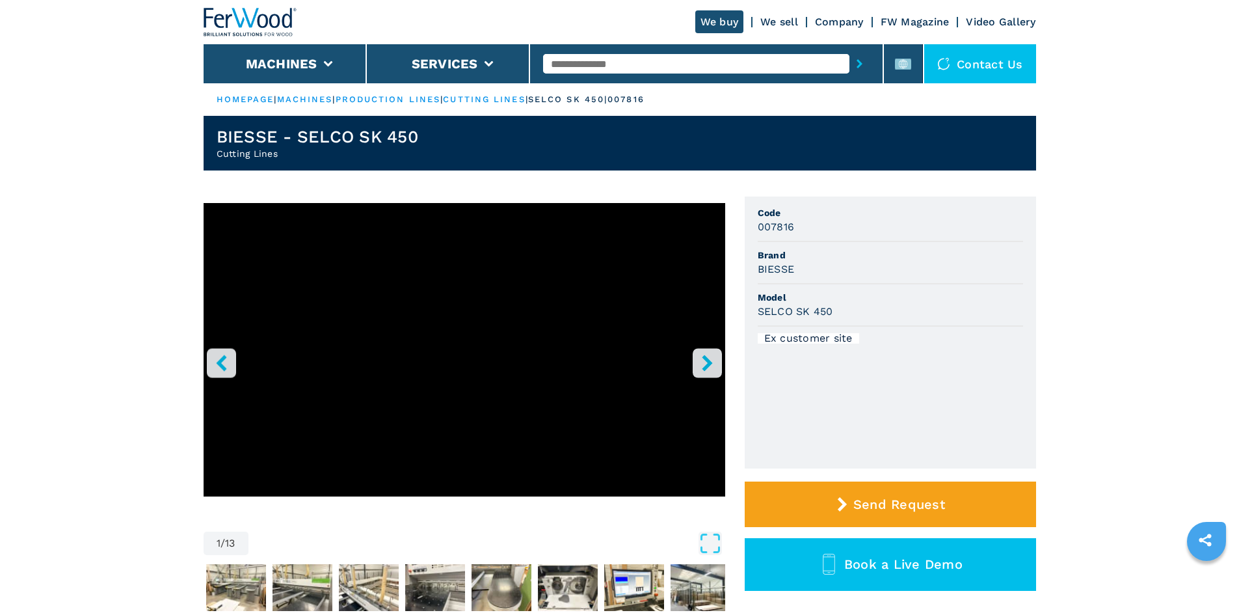
click at [613, 64] on input "text" at bounding box center [696, 64] width 306 height 20
type input "******"
click at [857, 60] on button "submit-button" at bounding box center [859, 64] width 20 height 30
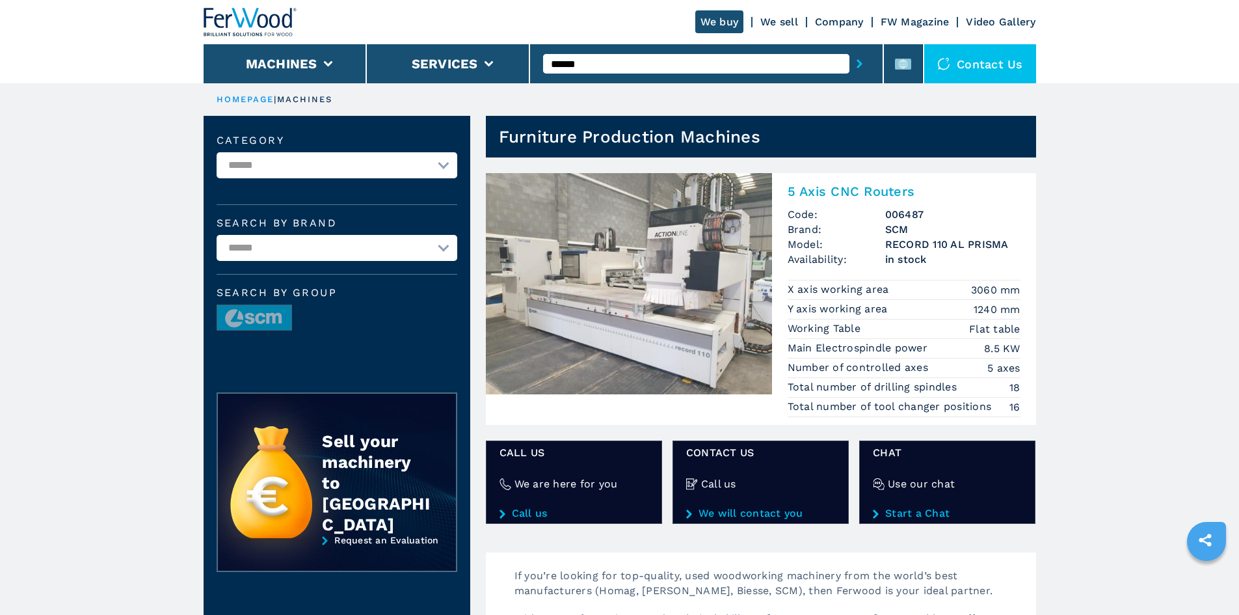
click at [881, 189] on h2 "5 Axis CNC Routers" at bounding box center [904, 191] width 233 height 16
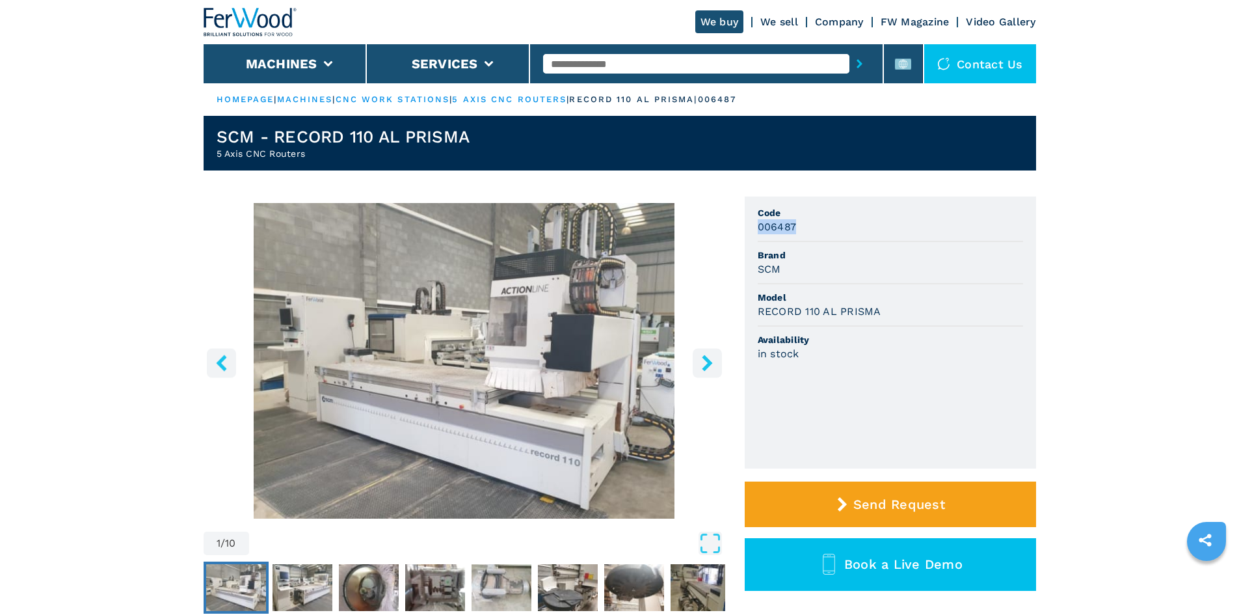
drag, startPoint x: 756, startPoint y: 226, endPoint x: 795, endPoint y: 225, distance: 39.7
click at [795, 225] on ul "Code 006487 Brand SCM Model RECORD 110 AL PRISMA Availability in stock" at bounding box center [890, 332] width 291 height 272
copy h3 "006487"
click at [862, 317] on h3 "RECORD 110 AL PRISMA" at bounding box center [820, 311] width 124 height 15
drag, startPoint x: 782, startPoint y: 265, endPoint x: 751, endPoint y: 266, distance: 30.6
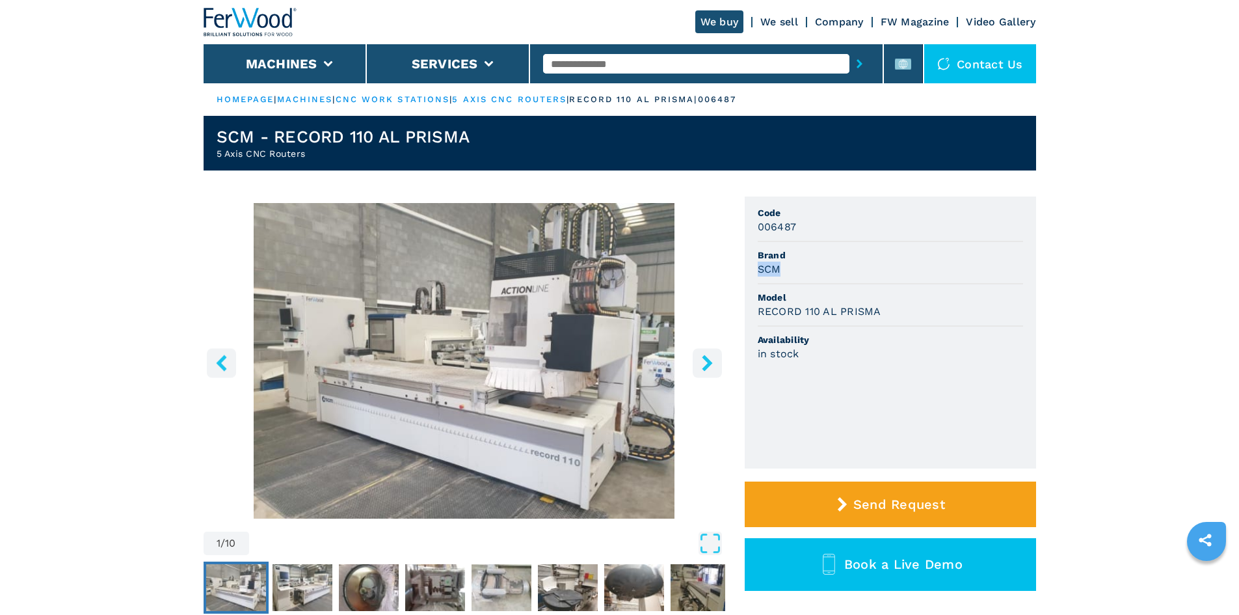
click at [750, 266] on ul "Code 006487 Brand SCM Model RECORD 110 AL PRISMA Availability in stock" at bounding box center [890, 332] width 291 height 272
copy h3 "SCM"
click at [939, 294] on span "Model" at bounding box center [890, 297] width 265 height 13
drag, startPoint x: 757, startPoint y: 311, endPoint x: 883, endPoint y: 310, distance: 126.2
click at [883, 310] on div "RECORD 110 AL PRISMA" at bounding box center [890, 311] width 265 height 15
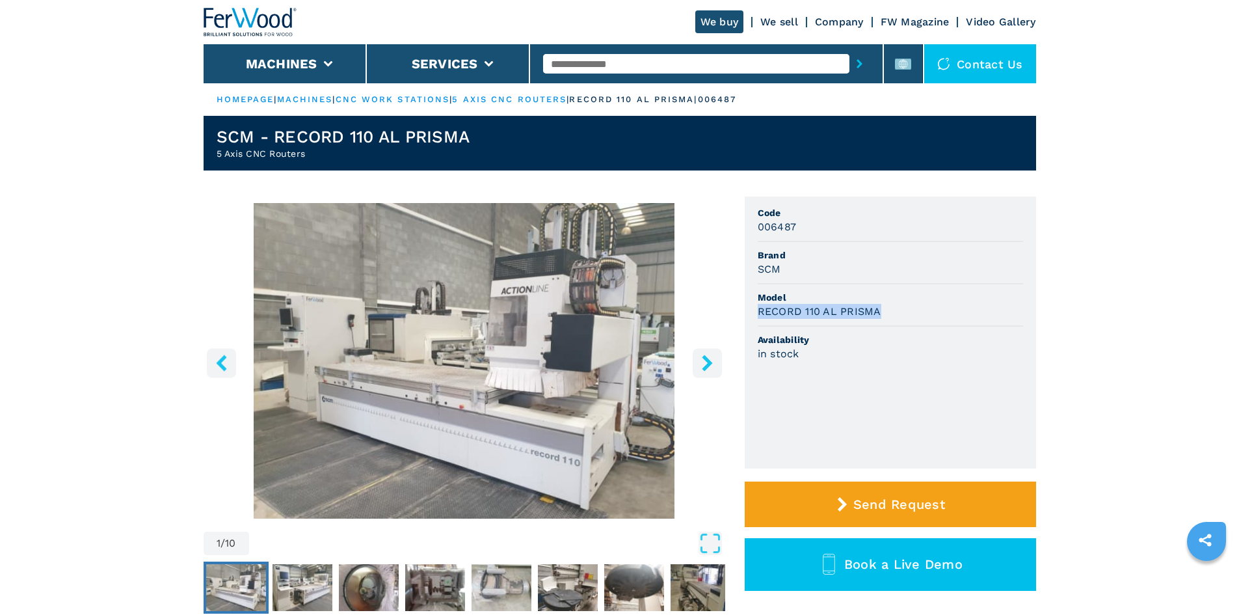
copy h3 "RECORD 110 AL PRISMA"
click at [910, 293] on span "Model" at bounding box center [890, 297] width 265 height 13
